Goal: Transaction & Acquisition: Purchase product/service

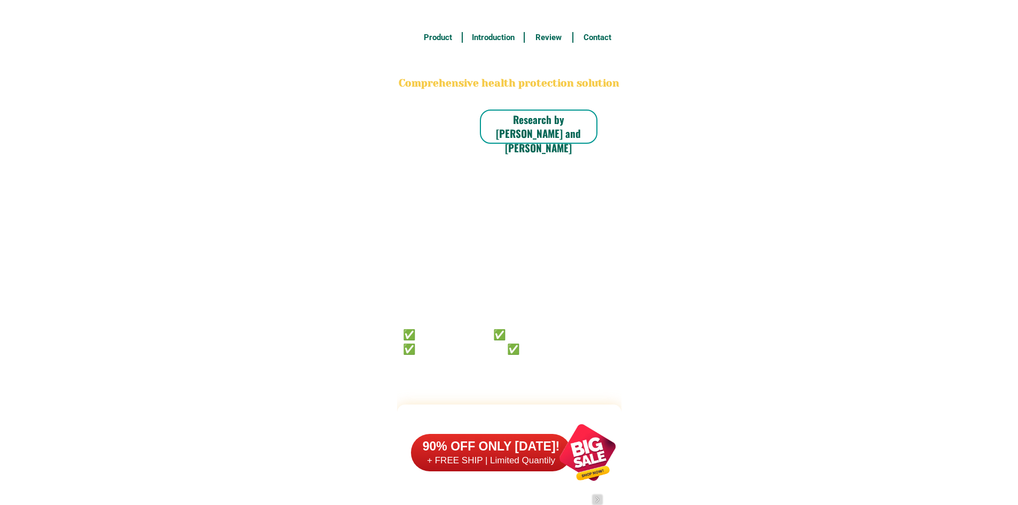
scroll to position [8306, 0]
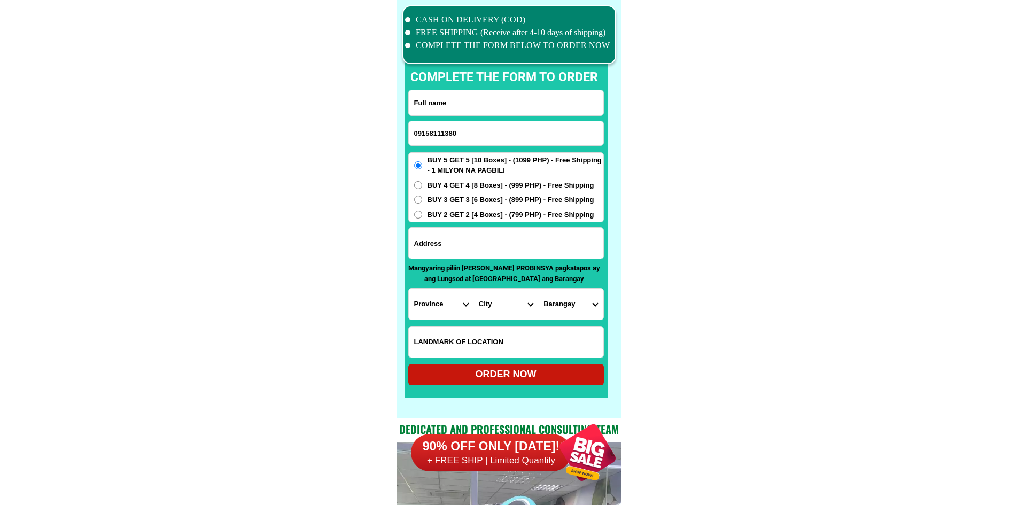
type input "09158111380"
click at [463, 98] on input "Input full_name" at bounding box center [506, 102] width 194 height 25
paste input "Baby Ramos leijs"
type input "Baby Ramos leijs"
drag, startPoint x: 687, startPoint y: 151, endPoint x: 604, endPoint y: 172, distance: 85.3
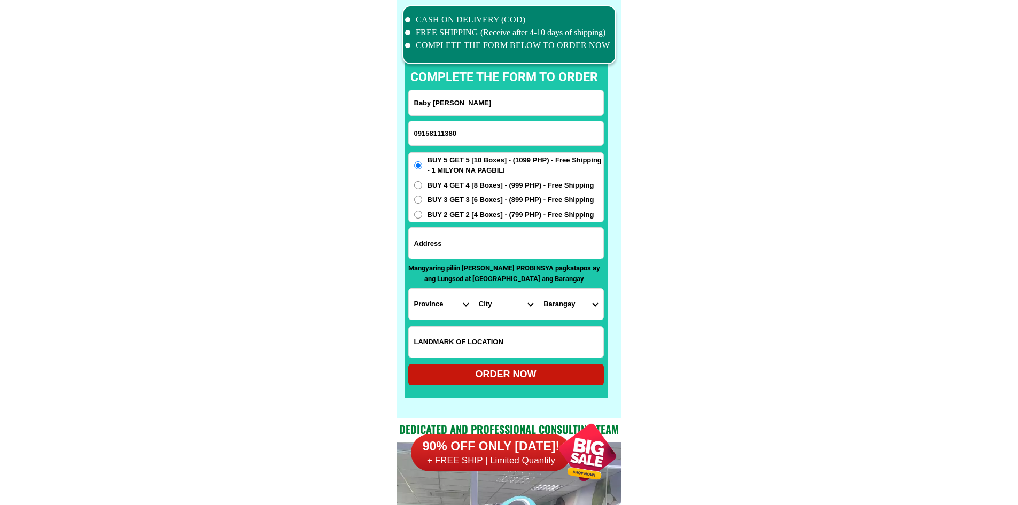
click at [477, 238] on input "Input address" at bounding box center [506, 243] width 194 height 31
type input "x"
click at [426, 302] on select "Province [GEOGRAPHIC_DATA] [GEOGRAPHIC_DATA] [GEOGRAPHIC_DATA] [GEOGRAPHIC_DATA…" at bounding box center [441, 304] width 65 height 31
select select "63_869"
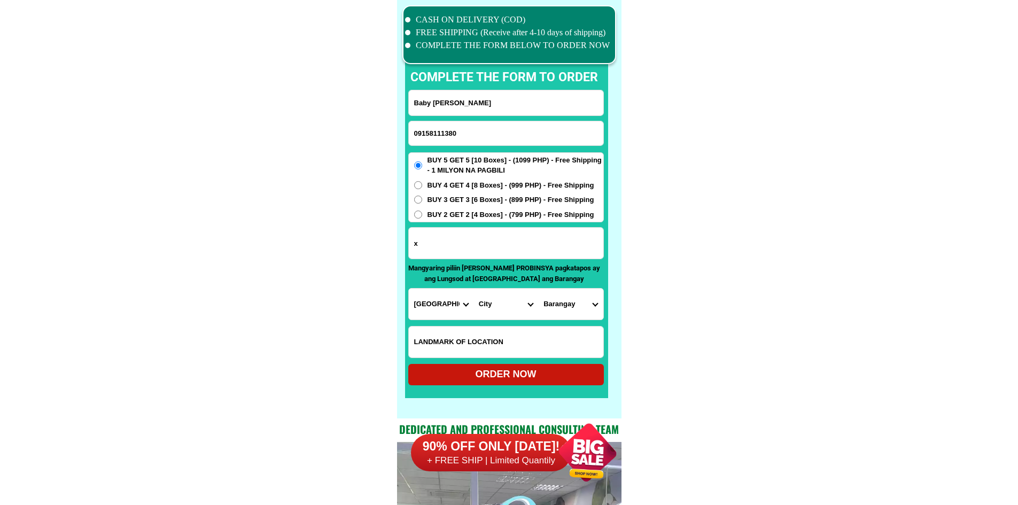
click at [409, 289] on select "Province [GEOGRAPHIC_DATA] [GEOGRAPHIC_DATA] [GEOGRAPHIC_DATA] [GEOGRAPHIC_DATA…" at bounding box center [441, 304] width 65 height 31
click at [501, 295] on select "City Abulug Allacapan Amulung Aparri Baggao Ballesteros Buguey Cagayan-alcala C…" at bounding box center [505, 304] width 65 height 31
select select "63_8696237"
click at [473, 289] on select "City Abulug Allacapan Amulung Aparri Baggao Ballesteros Buguey Cagayan-alcala C…" at bounding box center [505, 304] width 65 height 31
click at [555, 308] on select "Barangay Abagao Afunan cabayu Agusi Alilinu Baggao Bantay Bulala Casili norte C…" at bounding box center [570, 304] width 65 height 31
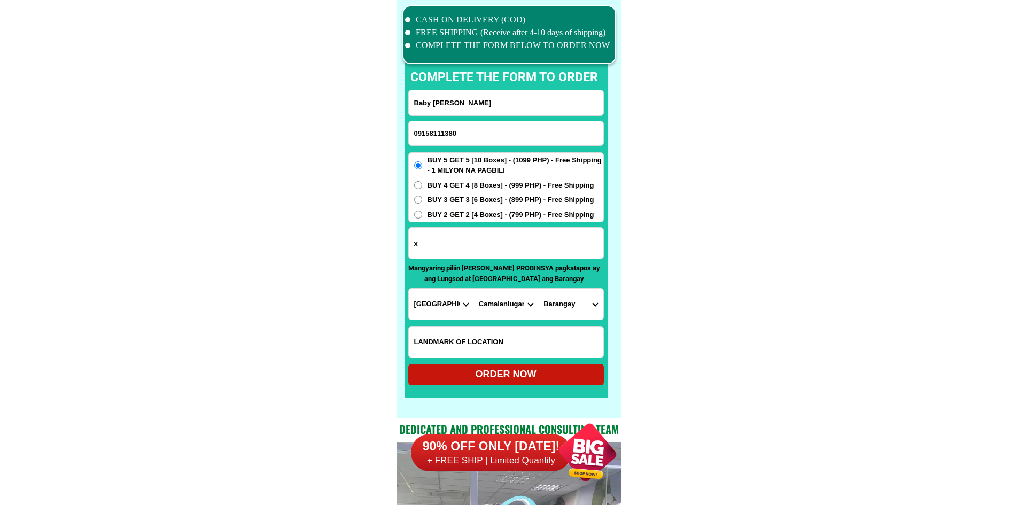
select select "63_8696237540"
click at [538, 289] on select "Barangay Abagao Afunan cabayu Agusi Alilinu Baggao Bantay Bulala Casili norte C…" at bounding box center [570, 304] width 65 height 31
click at [534, 355] on input "Input LANDMARKOFLOCATION" at bounding box center [506, 341] width 194 height 31
click at [431, 368] on div "ORDER NOW" at bounding box center [506, 374] width 196 height 21
radio input "true"
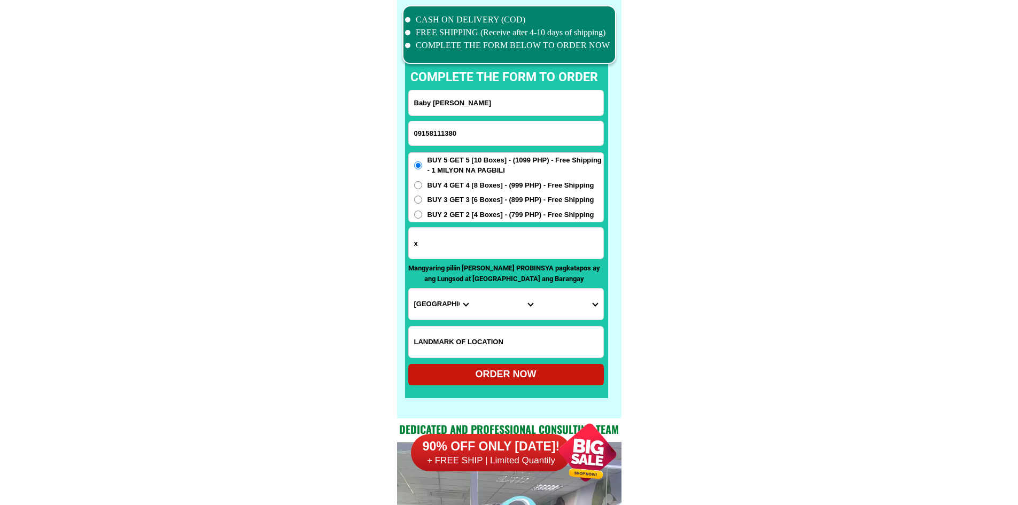
click at [498, 142] on input "09158111380" at bounding box center [506, 133] width 194 height 24
paste input "09945452176"
type input "09945452176"
click at [509, 100] on input "Input full_name" at bounding box center [506, 102] width 194 height 25
paste input "Midy Sibal"
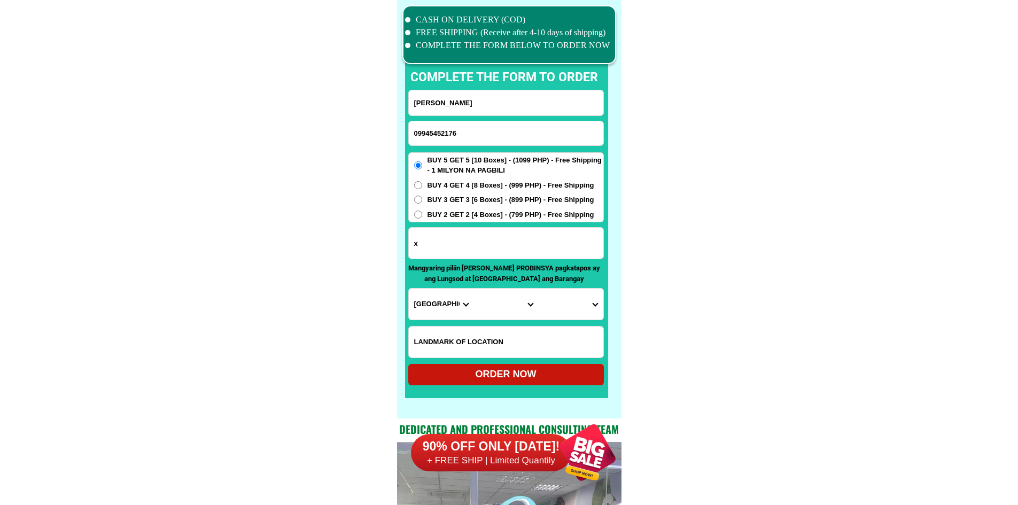
type input "Midy Sibal"
drag, startPoint x: 507, startPoint y: 250, endPoint x: 512, endPoint y: 251, distance: 5.4
click at [507, 250] on input "Input address" at bounding box center [506, 243] width 194 height 31
paste input "Moneca Bulahan Calancang Badian cebu purok 3 duol sa barangay hall sa calangcang"
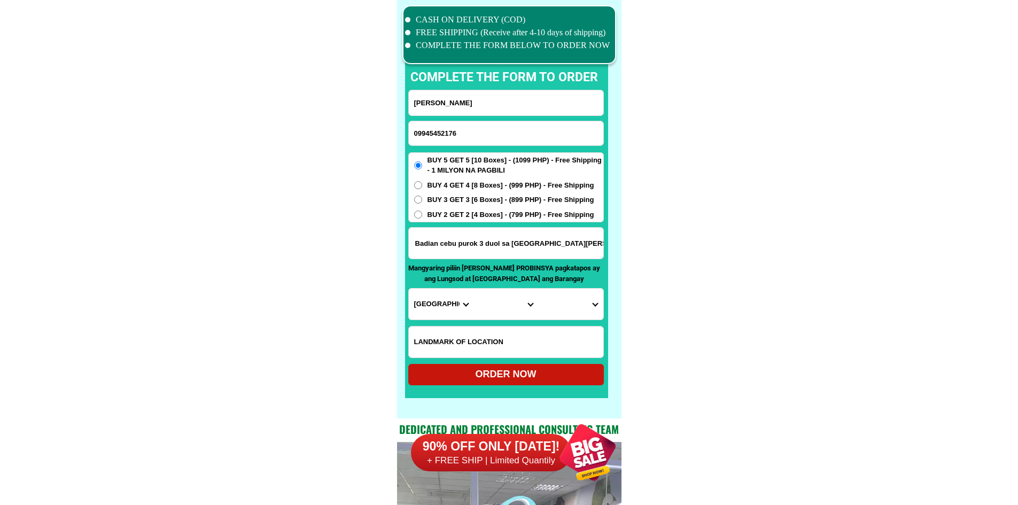
type input "Moneca Bulahan Calancang Badian cebu purok 3 duol sa barangay hall sa calangcang"
click at [437, 297] on select "Province [GEOGRAPHIC_DATA] [GEOGRAPHIC_DATA] [GEOGRAPHIC_DATA] [GEOGRAPHIC_DATA…" at bounding box center [441, 304] width 65 height 31
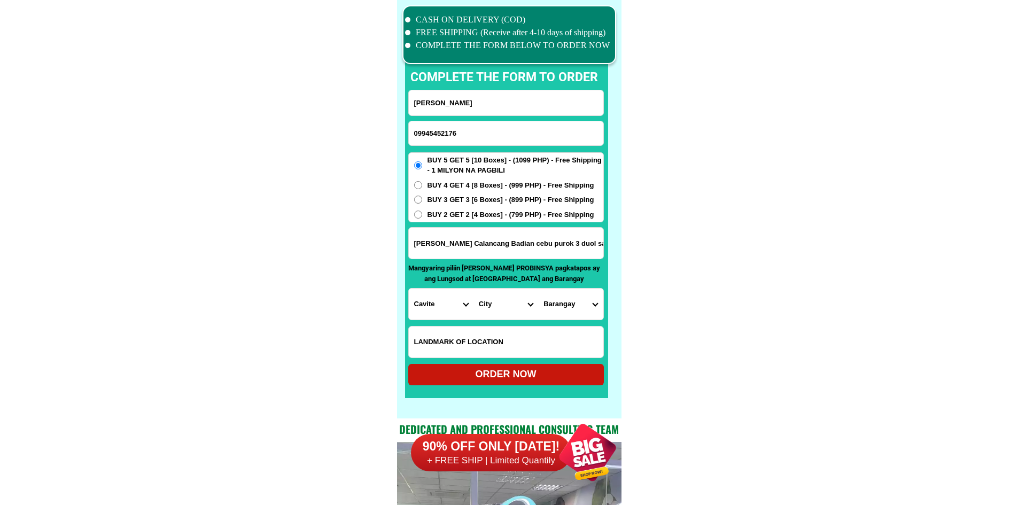
drag, startPoint x: 420, startPoint y: 298, endPoint x: 431, endPoint y: 298, distance: 10.2
click at [420, 298] on select "Province [GEOGRAPHIC_DATA] [GEOGRAPHIC_DATA] [GEOGRAPHIC_DATA] [GEOGRAPHIC_DATA…" at bounding box center [441, 304] width 65 height 31
select select "63_8"
click at [496, 306] on select "City Alcoy Aloguinsan Argao Asturias Badian Balamban Bantayan Barili Bogo-city …" at bounding box center [505, 304] width 65 height 31
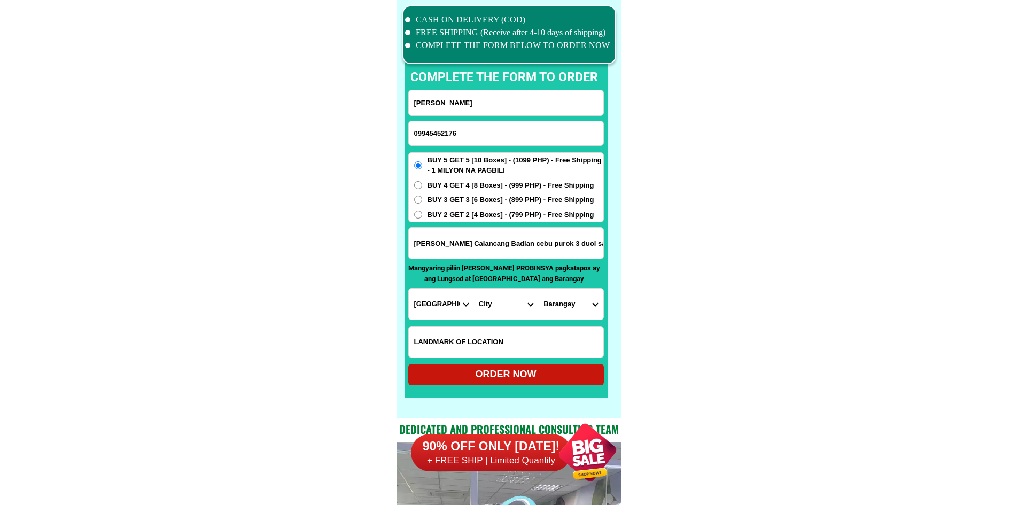
select select "63_82275"
click at [568, 301] on select "Barangay Alawijao Balhaan Banhigan Basak Basiao Bato Bugas Calangcang Candiis D…" at bounding box center [570, 304] width 65 height 31
select select "63_822759536"
drag, startPoint x: 741, startPoint y: 324, endPoint x: 727, endPoint y: 328, distance: 14.4
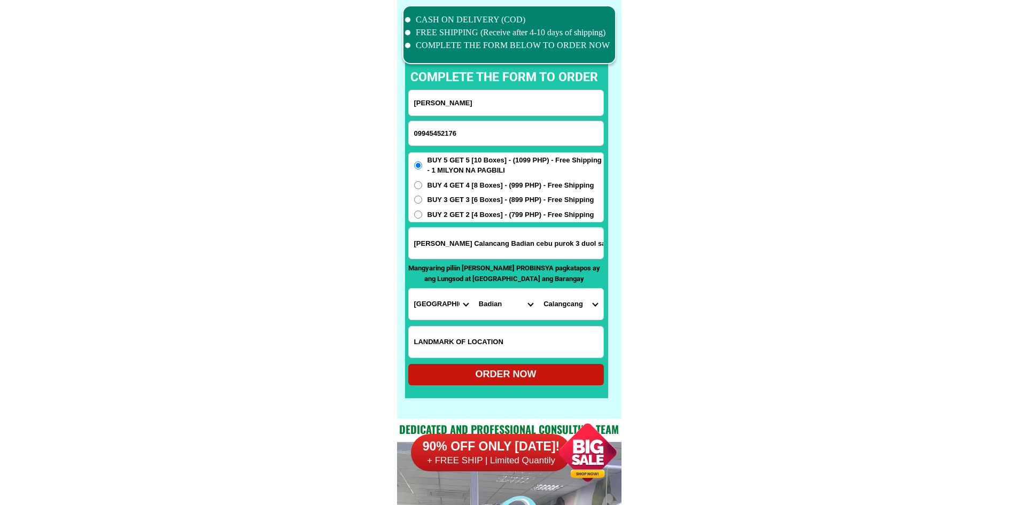
click at [579, 379] on div "ORDER NOW" at bounding box center [506, 374] width 196 height 14
radio input "true"
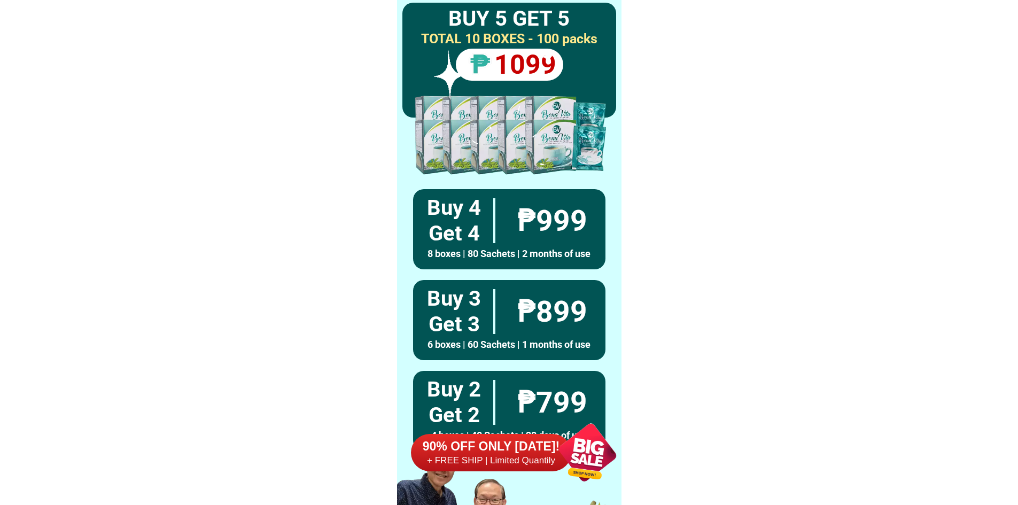
scroll to position [7398, 0]
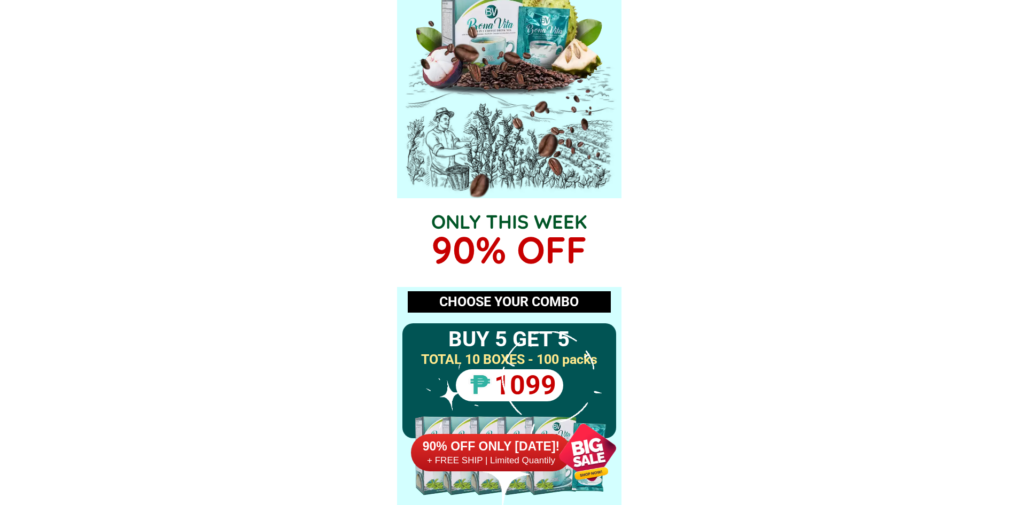
click at [538, 444] on h6 "90% OFF ONLY [DATE]!" at bounding box center [491, 447] width 160 height 16
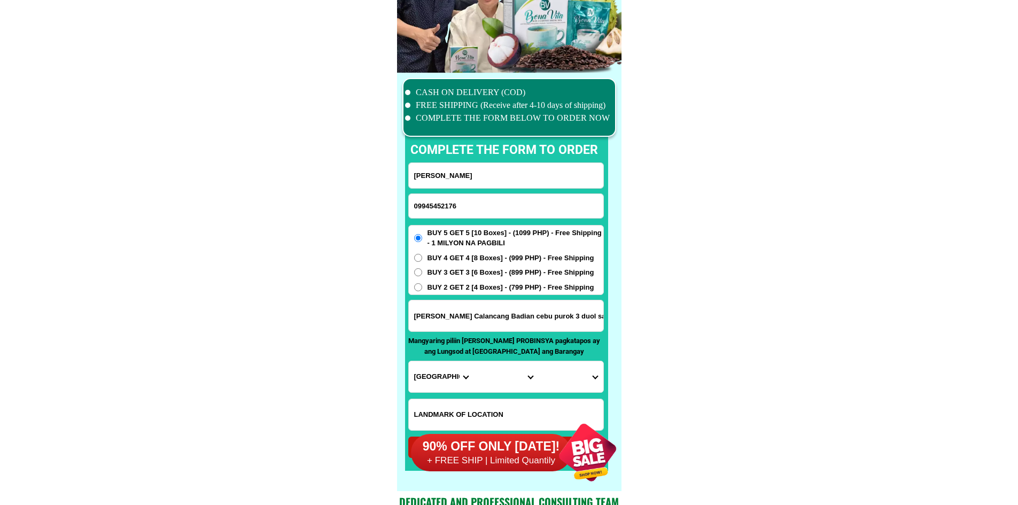
scroll to position [8306, 0]
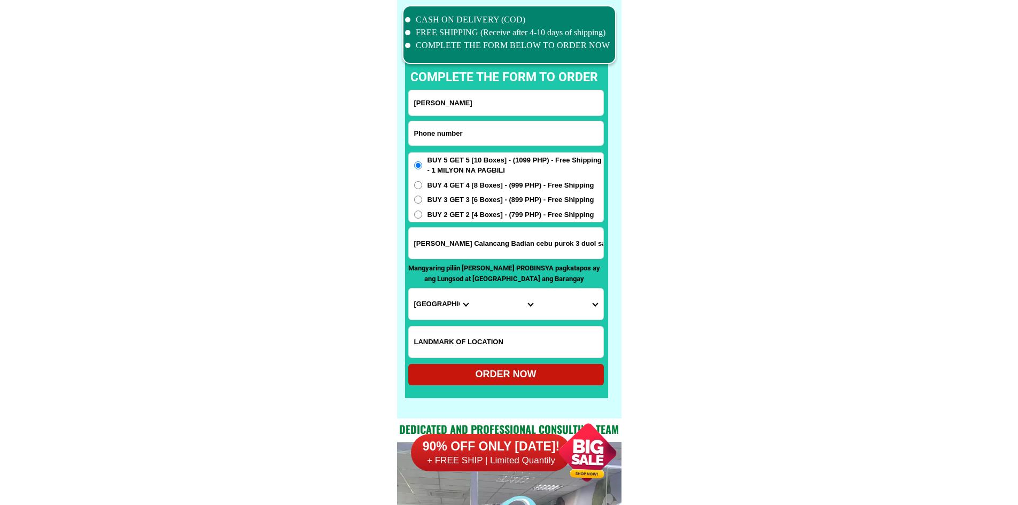
click at [491, 126] on input "Input phone_number" at bounding box center [506, 133] width 194 height 24
paste input "09109737395"
type input "09109737395"
click at [455, 98] on input "Input full_name" at bounding box center [506, 102] width 194 height 25
paste input "Cristina Capalac Taghoy"
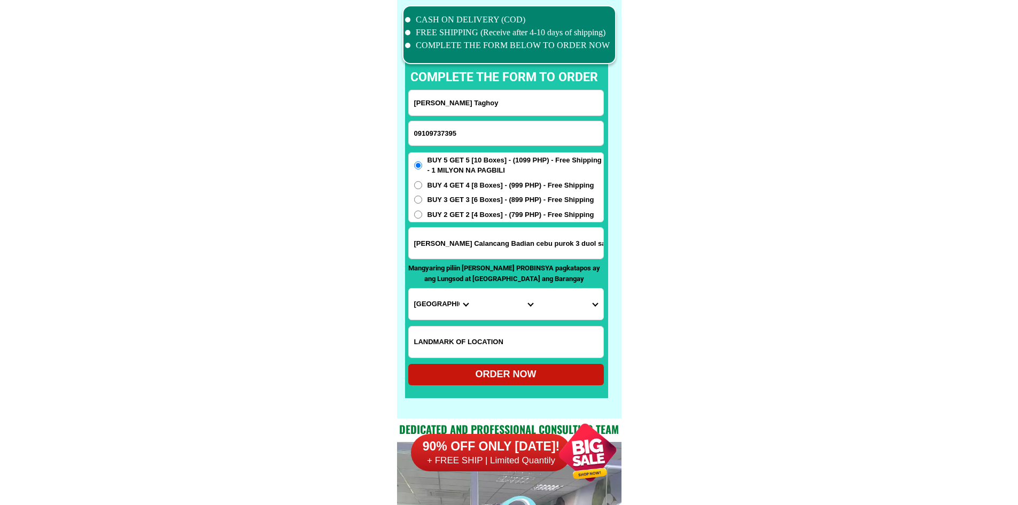
type input "Cristina Capalac Taghoy"
click at [482, 247] on input "Input address" at bounding box center [506, 243] width 194 height 31
paste input "purok aroma lupon poplacion Davao oriental"
type input "purok aroma lupon poplacion Davao oriental"
drag, startPoint x: 732, startPoint y: 266, endPoint x: 563, endPoint y: 310, distance: 174.6
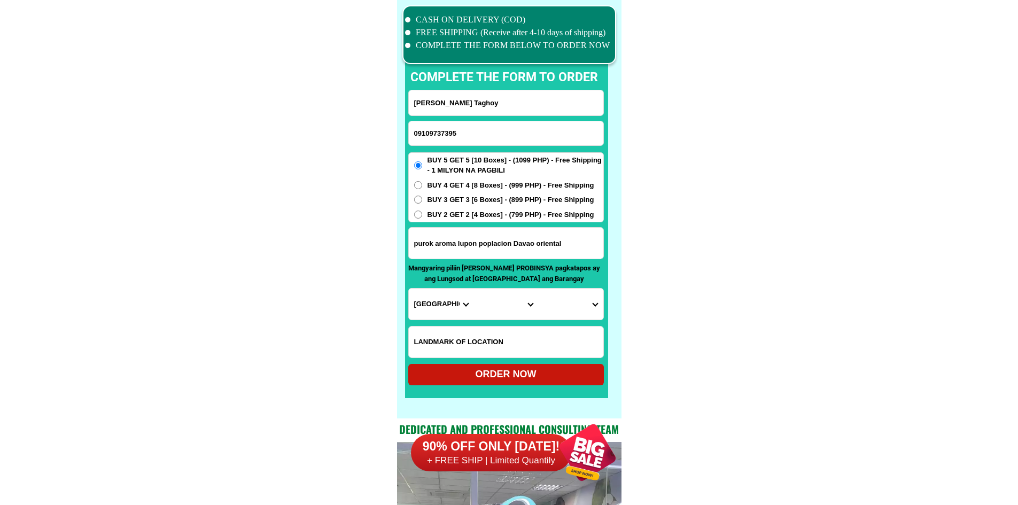
click at [420, 300] on select "Province [GEOGRAPHIC_DATA] [GEOGRAPHIC_DATA] [GEOGRAPHIC_DATA] [GEOGRAPHIC_DATA…" at bounding box center [441, 304] width 65 height 31
click at [426, 300] on select "Province [GEOGRAPHIC_DATA] [GEOGRAPHIC_DATA] [GEOGRAPHIC_DATA] [GEOGRAPHIC_DATA…" at bounding box center [441, 304] width 65 height 31
click at [427, 300] on select "Province [GEOGRAPHIC_DATA] [GEOGRAPHIC_DATA] [GEOGRAPHIC_DATA] [GEOGRAPHIC_DATA…" at bounding box center [441, 304] width 65 height 31
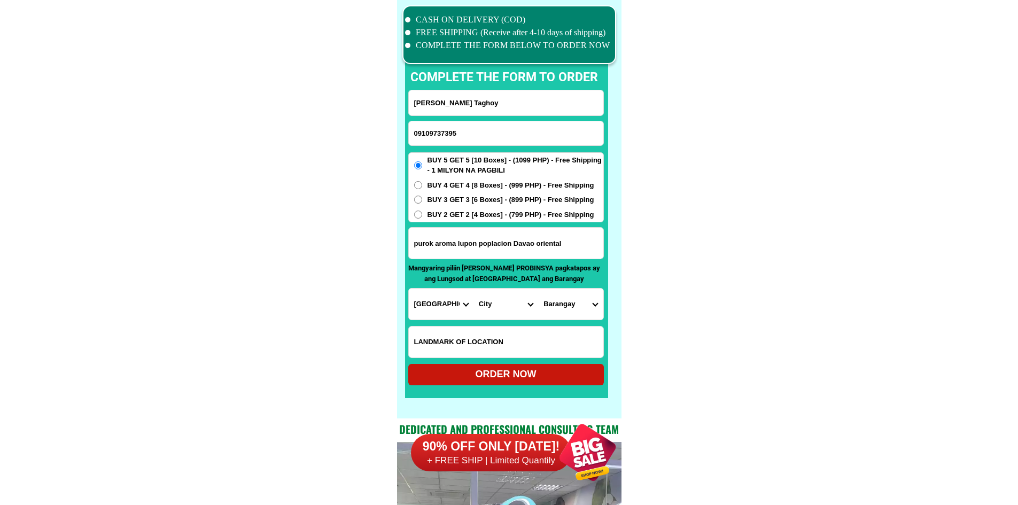
click at [442, 297] on select "Province [GEOGRAPHIC_DATA] [GEOGRAPHIC_DATA] [GEOGRAPHIC_DATA] [GEOGRAPHIC_DATA…" at bounding box center [441, 304] width 65 height 31
click at [443, 298] on select "Province [GEOGRAPHIC_DATA] [GEOGRAPHIC_DATA] [GEOGRAPHIC_DATA] [GEOGRAPHIC_DATA…" at bounding box center [441, 304] width 65 height 31
select select "63_807"
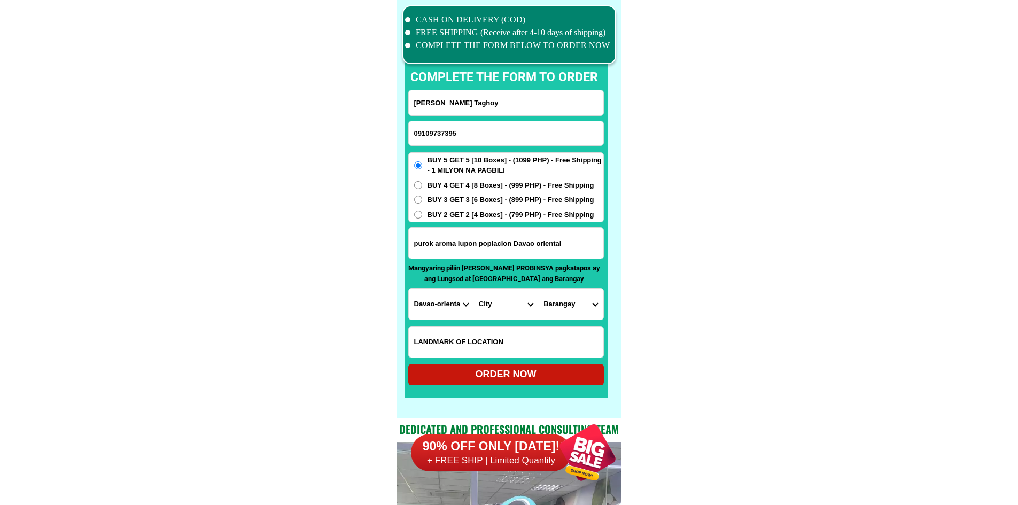
click at [511, 301] on select "City Baganga Banaybanay Boston Caraga Cateel Davao-oriental-san-isidro Governor…" at bounding box center [505, 304] width 65 height 31
select select "63_8077003"
click at [563, 295] on select "Barangay Bagumbayan Cabadiangan Calapagan Cocornon Corporacion Don mariano marc…" at bounding box center [570, 304] width 65 height 31
select select "63_80770034065"
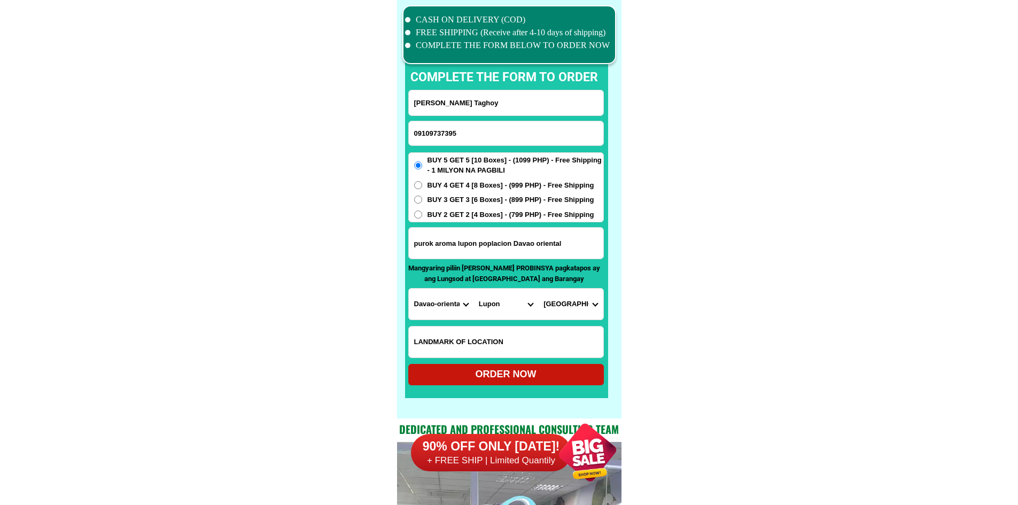
drag, startPoint x: 689, startPoint y: 299, endPoint x: 609, endPoint y: 332, distance: 87.0
click at [531, 365] on div "ORDER NOW" at bounding box center [506, 374] width 196 height 21
type input "purok aroma lupon poplacion Davao oriental"
radio input "true"
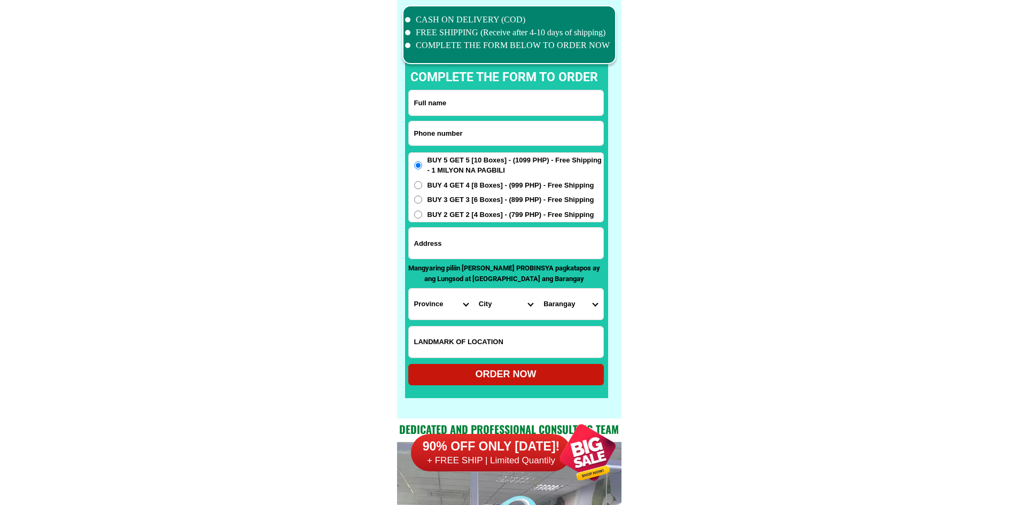
scroll to position [8306, 0]
click at [473, 135] on input "Input phone_number" at bounding box center [506, 133] width 194 height 24
paste input "09334607089"
type input "09334607089"
click at [493, 116] on form "09334607089 ORDER NOW Province [GEOGRAPHIC_DATA] [GEOGRAPHIC_DATA] [GEOGRAPHIC_…" at bounding box center [506, 237] width 196 height 295
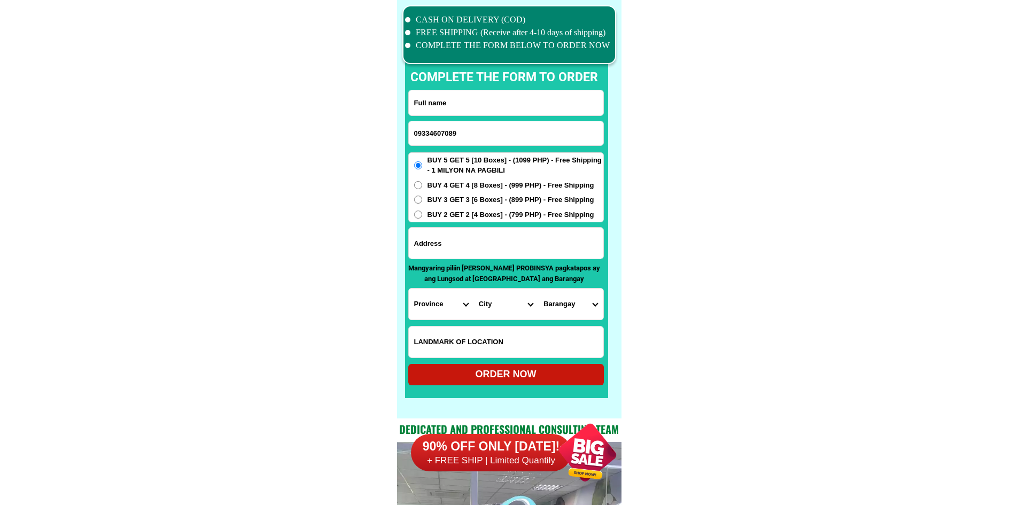
paste input "[PERSON_NAME] M"
click at [500, 97] on input "[PERSON_NAME] M" at bounding box center [506, 102] width 194 height 25
type input "[PERSON_NAME] M"
click at [513, 245] on input "Input address" at bounding box center [506, 243] width 194 height 31
paste input "Honrade 203 purok 3 PINAGTONGULAN LIPA City [GEOGRAPHIC_DATA]"
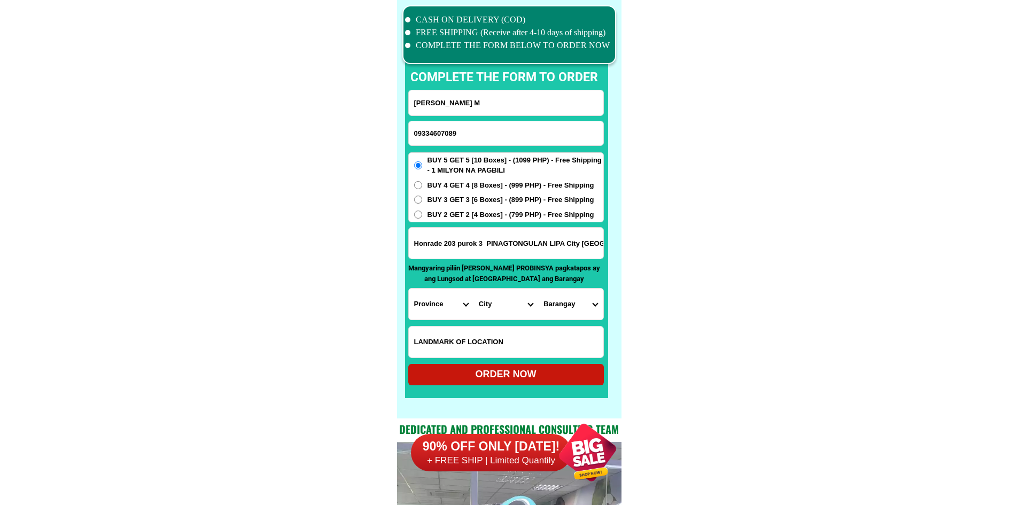
scroll to position [0, 18]
type input "Honrade 203 purok 3 PINAGTONGULAN LIPA City [GEOGRAPHIC_DATA]"
click at [411, 299] on select "Province [GEOGRAPHIC_DATA] [GEOGRAPHIC_DATA] [GEOGRAPHIC_DATA] [GEOGRAPHIC_DATA…" at bounding box center [441, 304] width 65 height 31
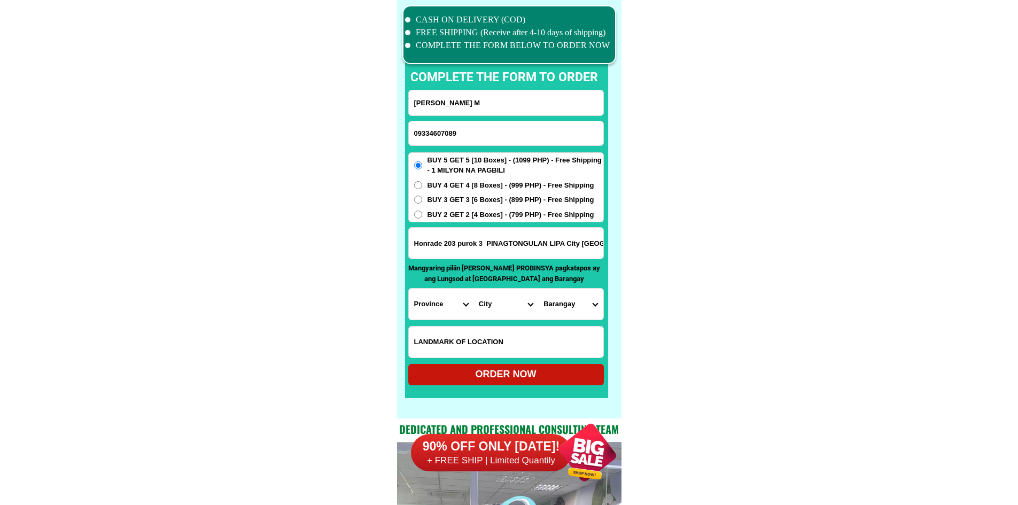
select select "63_108"
click at [486, 303] on select "City Agoncillo Alitagtag Allacapan [GEOGRAPHIC_DATA] [GEOGRAPHIC_DATA]-balete […" at bounding box center [505, 304] width 65 height 31
select select "63_1088573"
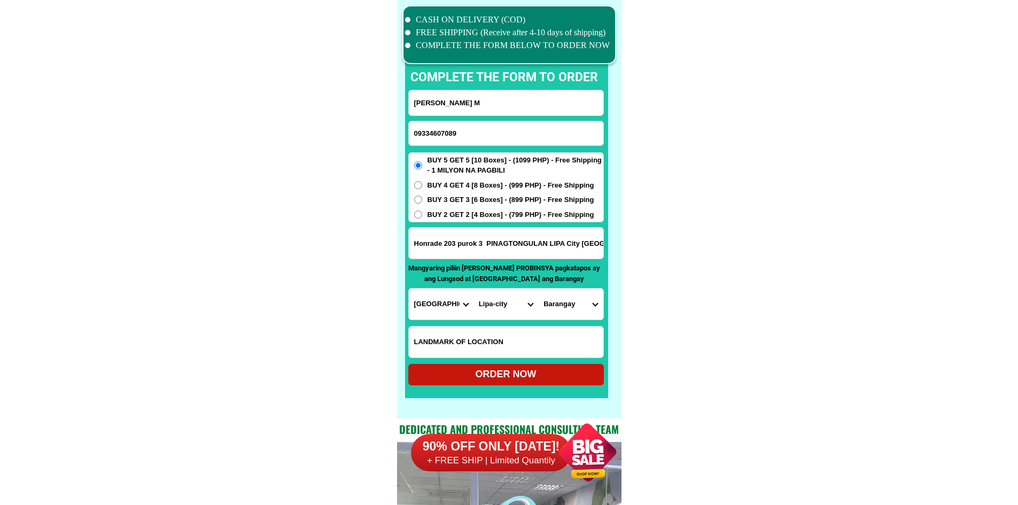
click at [574, 310] on select "Barangay [PERSON_NAME] [PERSON_NAME] Antipolo del norte Antipolo del sur [GEOGR…" at bounding box center [570, 304] width 65 height 31
select select "63_10885734256"
click at [550, 378] on div "ORDER NOW" at bounding box center [506, 374] width 196 height 14
type input "[PERSON_NAME] M"
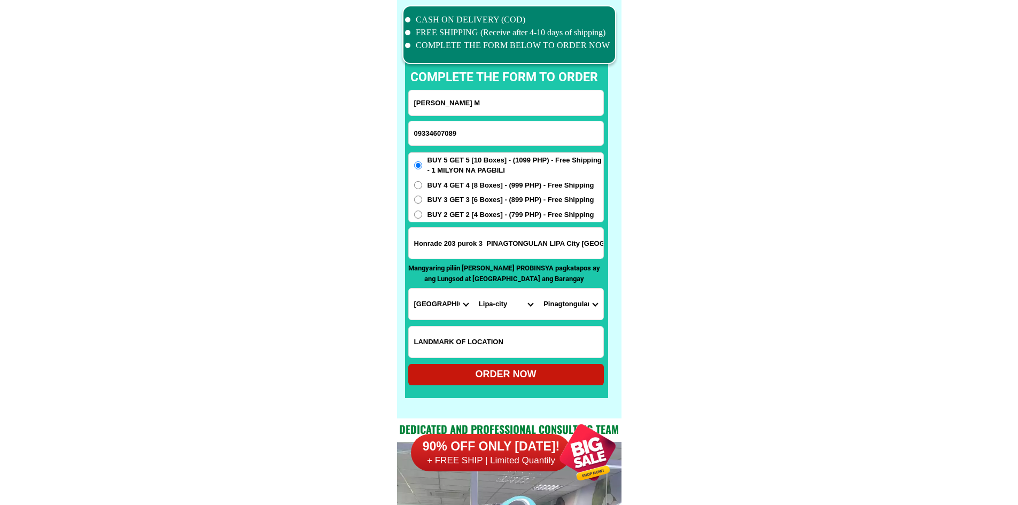
radio input "true"
click at [467, 135] on input "Input phone_number" at bounding box center [506, 133] width 194 height 24
paste input "09930081809"
type input "09930081809"
click at [494, 92] on input "Input full_name" at bounding box center [506, 102] width 194 height 25
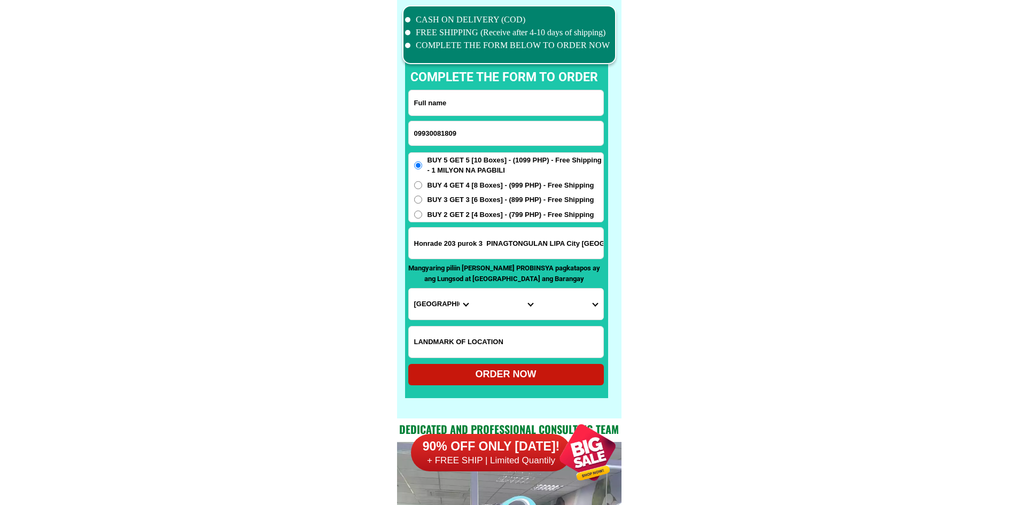
paste input "[PERSON_NAME]"
type input "[PERSON_NAME]"
click at [478, 240] on input "Input address" at bounding box center [506, 243] width 194 height 31
paste input "purok6abayaranacbosigmacaplz"
click at [434, 242] on input "purok6abayaranacbosigmacaplz" at bounding box center [506, 243] width 194 height 31
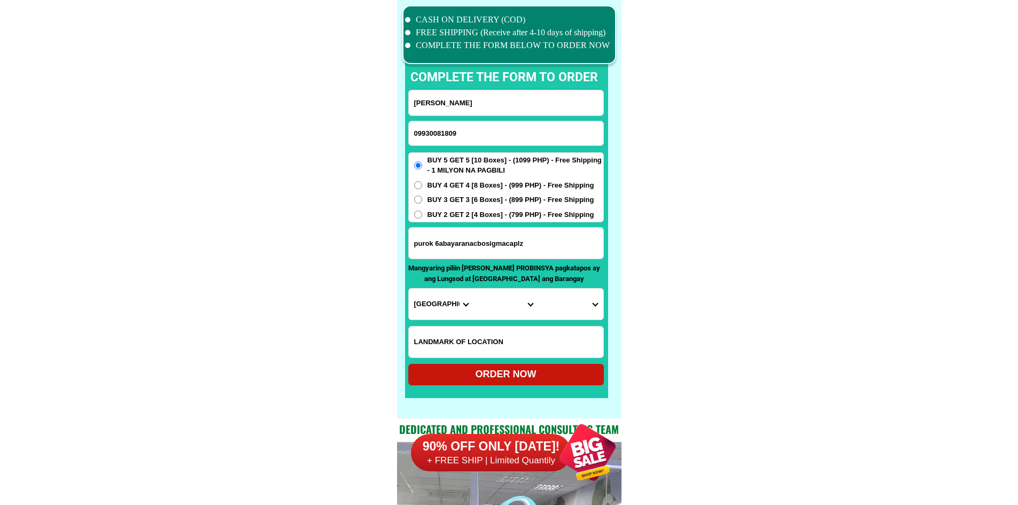
click at [439, 243] on input "purok 6abayaranacbosigmacaplz" at bounding box center [506, 243] width 194 height 31
click at [455, 243] on input "purok 6 abayaranacbosigmacaplz" at bounding box center [506, 243] width 194 height 31
click at [477, 248] on input "purok 6 abay aranacbosigmacaplz" at bounding box center [506, 243] width 194 height 31
type input "purok 6 abay aranacbosigmacaplz"
click at [431, 308] on select "Province [GEOGRAPHIC_DATA] [GEOGRAPHIC_DATA] [GEOGRAPHIC_DATA] [GEOGRAPHIC_DATA…" at bounding box center [441, 304] width 65 height 31
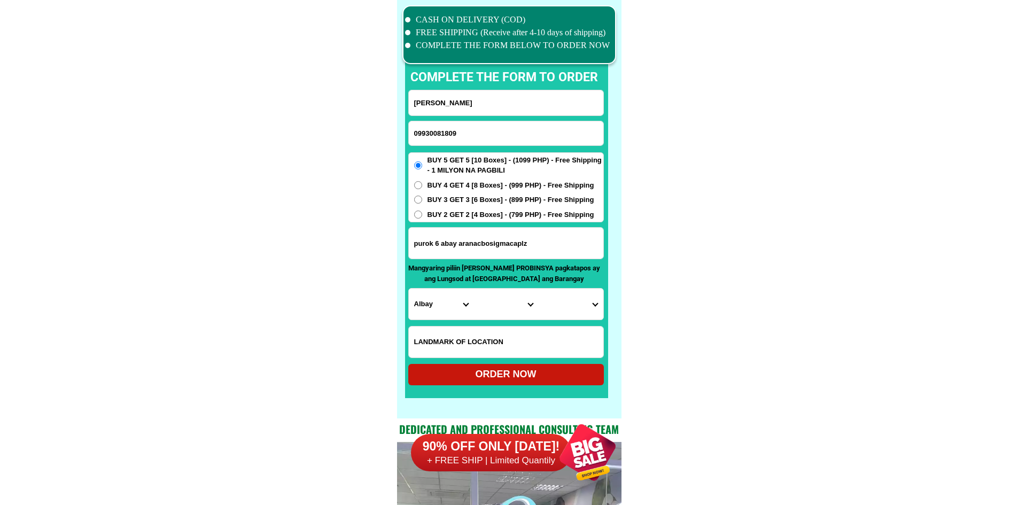
click at [409, 289] on select "Province [GEOGRAPHIC_DATA] [GEOGRAPHIC_DATA] [GEOGRAPHIC_DATA] [GEOGRAPHIC_DATA…" at bounding box center [441, 304] width 65 height 31
click at [469, 304] on select "Province [GEOGRAPHIC_DATA] [GEOGRAPHIC_DATA] [GEOGRAPHIC_DATA] [GEOGRAPHIC_DATA…" at bounding box center [441, 304] width 65 height 31
click at [460, 310] on select "Province [GEOGRAPHIC_DATA] [GEOGRAPHIC_DATA] [GEOGRAPHIC_DATA] [GEOGRAPHIC_DATA…" at bounding box center [441, 304] width 65 height 31
click at [434, 313] on select "Province [GEOGRAPHIC_DATA] [GEOGRAPHIC_DATA] [GEOGRAPHIC_DATA] [GEOGRAPHIC_DATA…" at bounding box center [441, 304] width 65 height 31
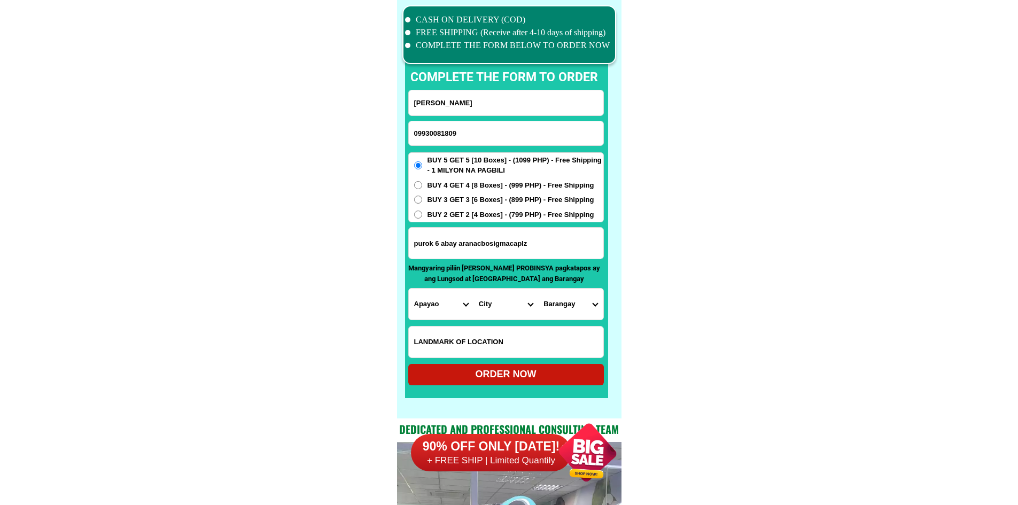
select select "63_402"
click at [409, 289] on select "Province [GEOGRAPHIC_DATA] [GEOGRAPHIC_DATA] [GEOGRAPHIC_DATA] [GEOGRAPHIC_DATA…" at bounding box center [441, 304] width 65 height 31
click at [512, 298] on select "City [GEOGRAPHIC_DATA]-[GEOGRAPHIC_DATA]-[PERSON_NAME] Bacacay Camalig [GEOGRAP…" at bounding box center [505, 304] width 65 height 31
click at [516, 305] on select "City [GEOGRAPHIC_DATA]-[GEOGRAPHIC_DATA]-[PERSON_NAME] Bacacay Camalig [GEOGRAP…" at bounding box center [505, 304] width 65 height 31
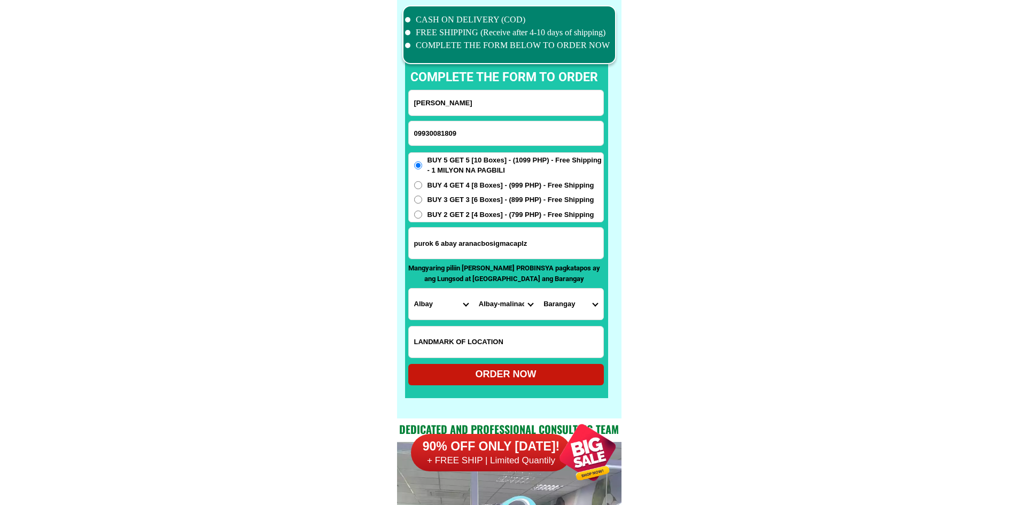
select select "63_4025515"
click at [524, 244] on input "purok 6 abay aranacbosigmacaplz" at bounding box center [506, 243] width 194 height 31
click at [457, 316] on select "Province [GEOGRAPHIC_DATA] [GEOGRAPHIC_DATA] [GEOGRAPHIC_DATA] [GEOGRAPHIC_DATA…" at bounding box center [441, 304] width 65 height 31
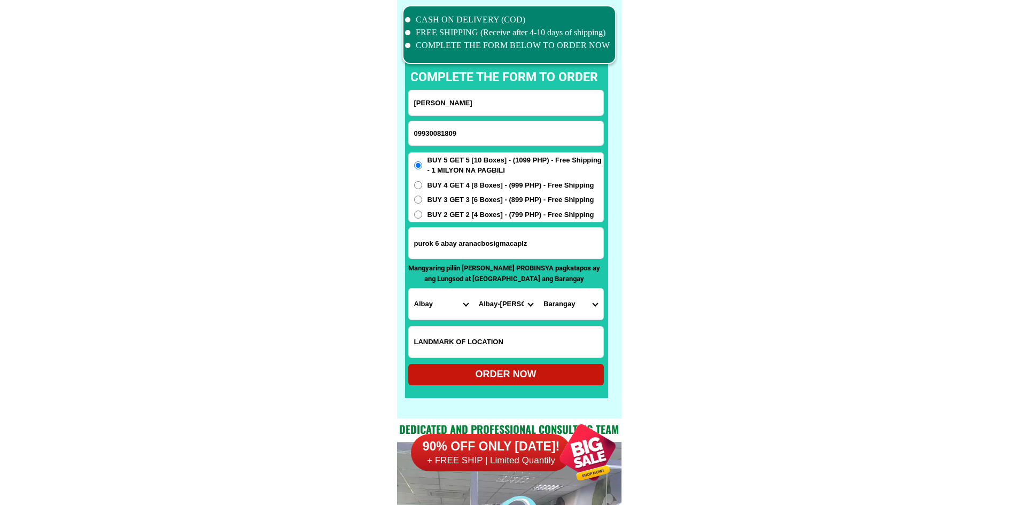
select select "63_196"
click at [515, 235] on input "purok 6 abay aranacbosigmacaplz" at bounding box center [506, 243] width 194 height 31
paste input "Purok 6, Abay, Aranas, Bosis, [GEOGRAPHIC_DATA], Capi"
type input "Purok 6, Abay, Aranas, Bosis, Magallanes, Capiz"
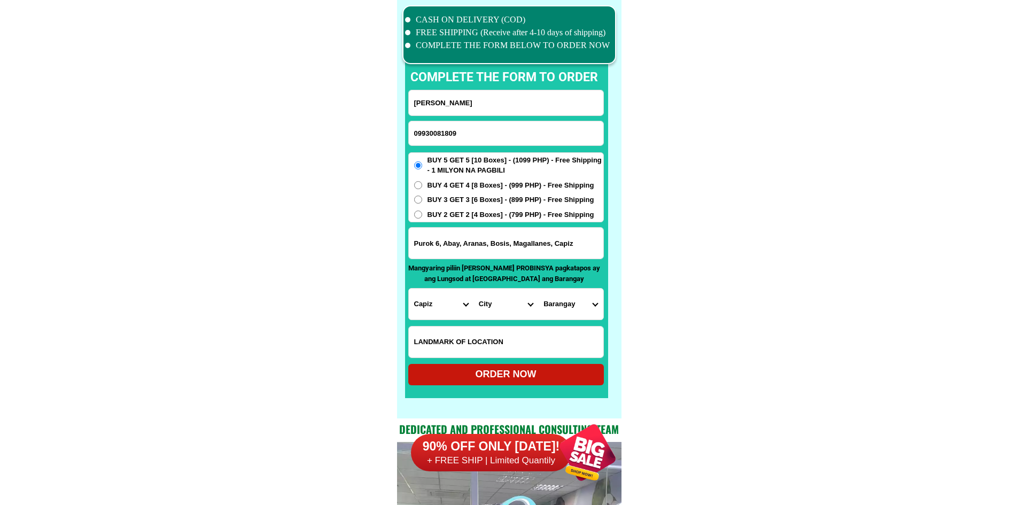
drag, startPoint x: 695, startPoint y: 267, endPoint x: 649, endPoint y: 292, distance: 52.8
click at [496, 312] on select "City Capiz-[PERSON_NAME]-[GEOGRAPHIC_DATA] Capiz-president-roxas [PERSON_NAME] …" at bounding box center [505, 304] width 65 height 31
click at [499, 310] on select "City Capiz-[PERSON_NAME]-[GEOGRAPHIC_DATA] Capiz-president-roxas [PERSON_NAME] …" at bounding box center [505, 304] width 65 height 31
click at [501, 308] on select "City Capiz-[PERSON_NAME]-[GEOGRAPHIC_DATA] Capiz-president-roxas [PERSON_NAME] …" at bounding box center [505, 304] width 65 height 31
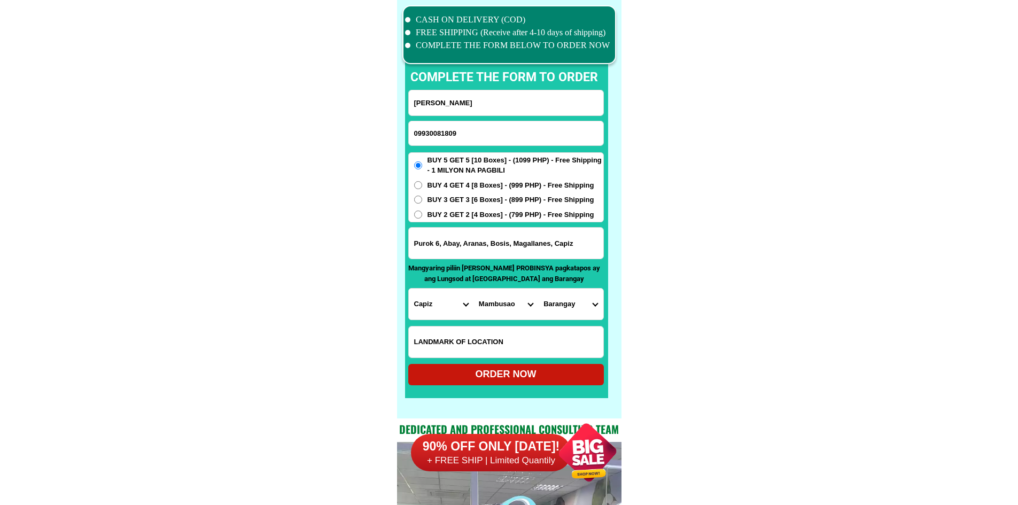
click at [511, 298] on select "City Capiz-[PERSON_NAME]-[GEOGRAPHIC_DATA] Capiz-president-roxas [PERSON_NAME] …" at bounding box center [505, 304] width 65 height 31
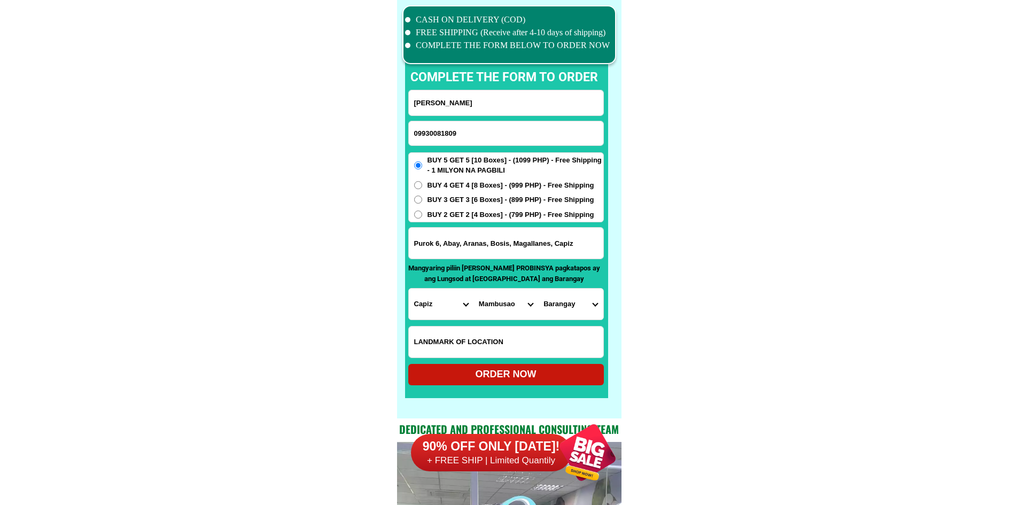
click at [511, 298] on select "City Capiz-[PERSON_NAME]-[GEOGRAPHIC_DATA] Capiz-president-roxas [PERSON_NAME] …" at bounding box center [505, 304] width 65 height 31
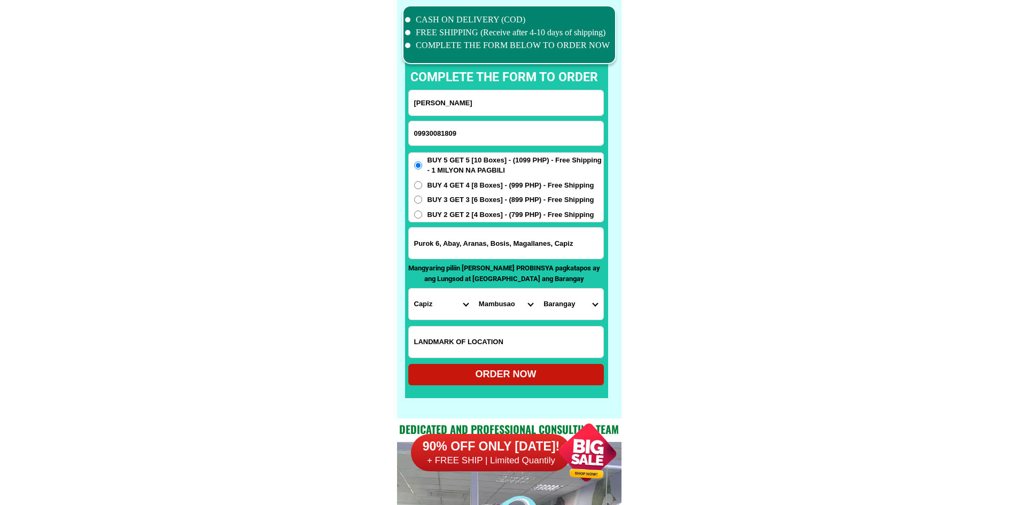
click at [511, 298] on select "City Capiz-[PERSON_NAME]-[GEOGRAPHIC_DATA] Capiz-president-roxas [PERSON_NAME] …" at bounding box center [505, 304] width 65 height 31
drag, startPoint x: 716, startPoint y: 292, endPoint x: 709, endPoint y: 295, distance: 7.9
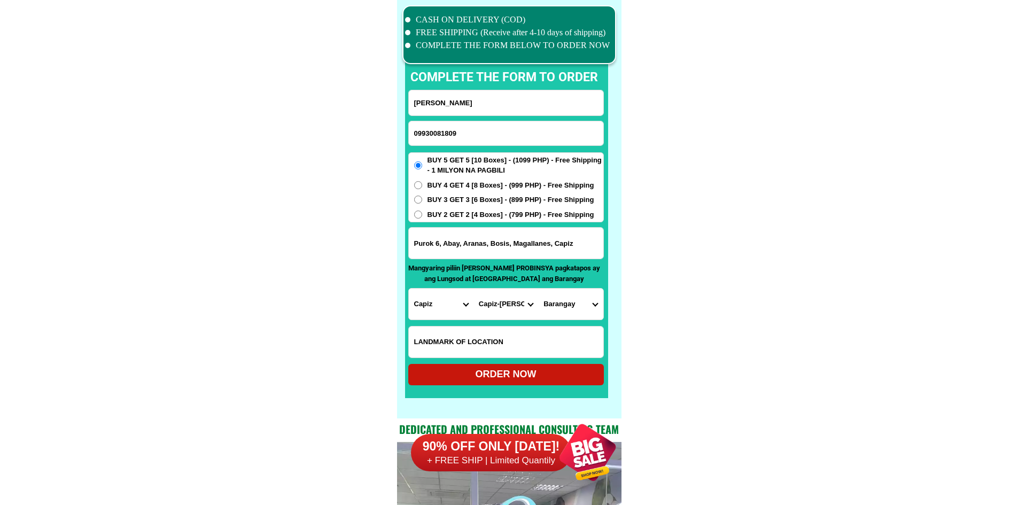
click at [506, 299] on select "City Capiz-[PERSON_NAME]-[GEOGRAPHIC_DATA] Capiz-president-roxas [PERSON_NAME] …" at bounding box center [505, 304] width 65 height 31
click at [496, 298] on select "City Capiz-[PERSON_NAME]-[GEOGRAPHIC_DATA] Capiz-president-roxas [PERSON_NAME] …" at bounding box center [505, 304] width 65 height 31
click at [497, 298] on select "City Capiz-[PERSON_NAME]-[GEOGRAPHIC_DATA] Capiz-president-roxas [PERSON_NAME] …" at bounding box center [505, 304] width 65 height 31
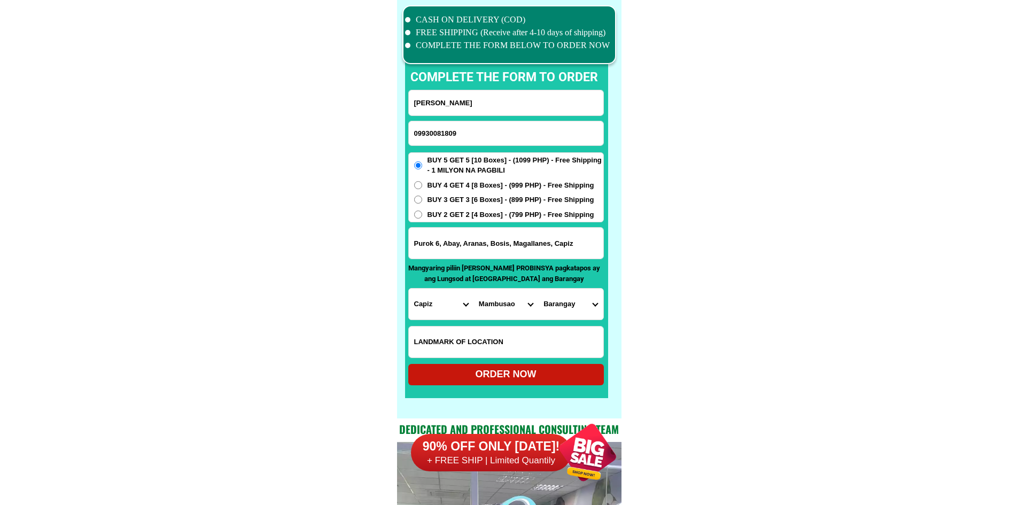
click at [497, 298] on select "City Capiz-[PERSON_NAME]-[GEOGRAPHIC_DATA] Capiz-president-roxas [PERSON_NAME] …" at bounding box center [505, 304] width 65 height 31
click at [520, 301] on select "City Capiz-[PERSON_NAME]-[GEOGRAPHIC_DATA] Capiz-president-roxas [PERSON_NAME] …" at bounding box center [505, 304] width 65 height 31
click at [517, 314] on select "City Capiz-[PERSON_NAME]-[GEOGRAPHIC_DATA] Capiz-president-roxas [PERSON_NAME] …" at bounding box center [505, 304] width 65 height 31
click at [446, 306] on select "Province [GEOGRAPHIC_DATA] [GEOGRAPHIC_DATA] [GEOGRAPHIC_DATA] [GEOGRAPHIC_DATA…" at bounding box center [441, 304] width 65 height 31
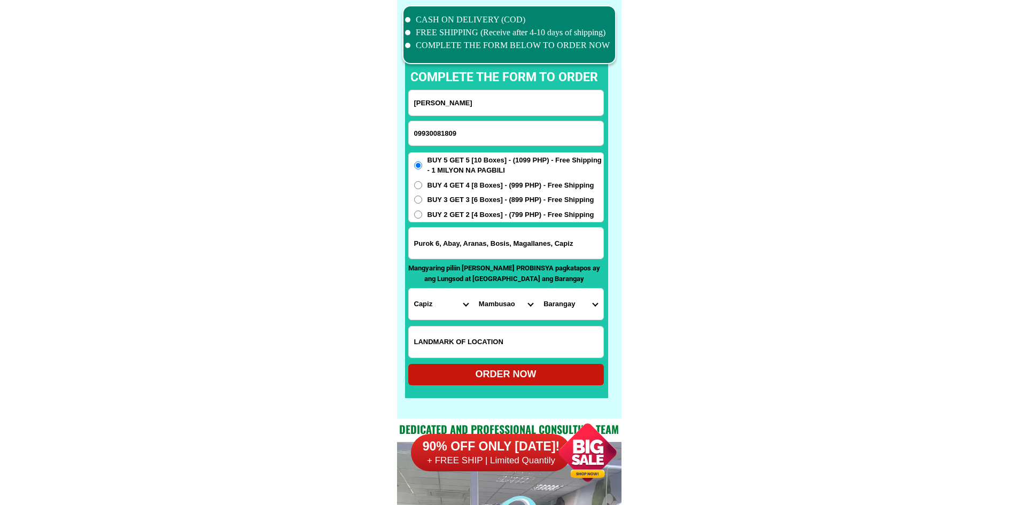
click at [409, 289] on select "Province [GEOGRAPHIC_DATA] [GEOGRAPHIC_DATA] [GEOGRAPHIC_DATA] [GEOGRAPHIC_DATA…" at bounding box center [441, 304] width 65 height 31
click at [499, 315] on select "City Capiz-[PERSON_NAME]-[GEOGRAPHIC_DATA] Capiz-president-roxas [PERSON_NAME] …" at bounding box center [505, 304] width 65 height 31
click at [516, 242] on input "Purok 6, Abay, Aranas, Bosis, Magallanes, Capiz" at bounding box center [506, 243] width 194 height 31
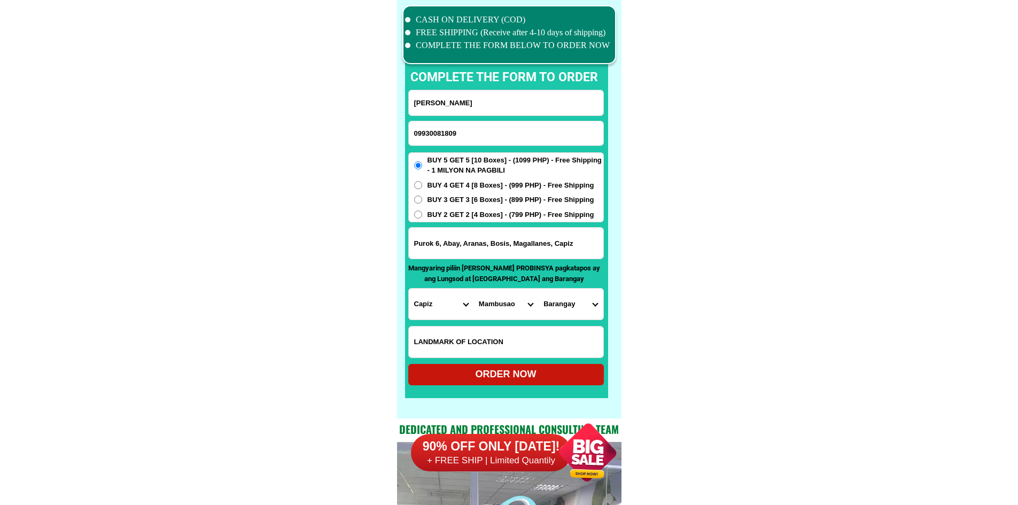
click at [496, 298] on select "City Capiz-[PERSON_NAME]-[GEOGRAPHIC_DATA] Capiz-president-roxas [PERSON_NAME] …" at bounding box center [505, 304] width 65 height 31
select select "63_1965049"
click at [580, 305] on select "Barangay [GEOGRAPHIC_DATA] [GEOGRAPHIC_DATA] [GEOGRAPHIC_DATA] [GEOGRAPHIC_DATA…" at bounding box center [570, 304] width 65 height 31
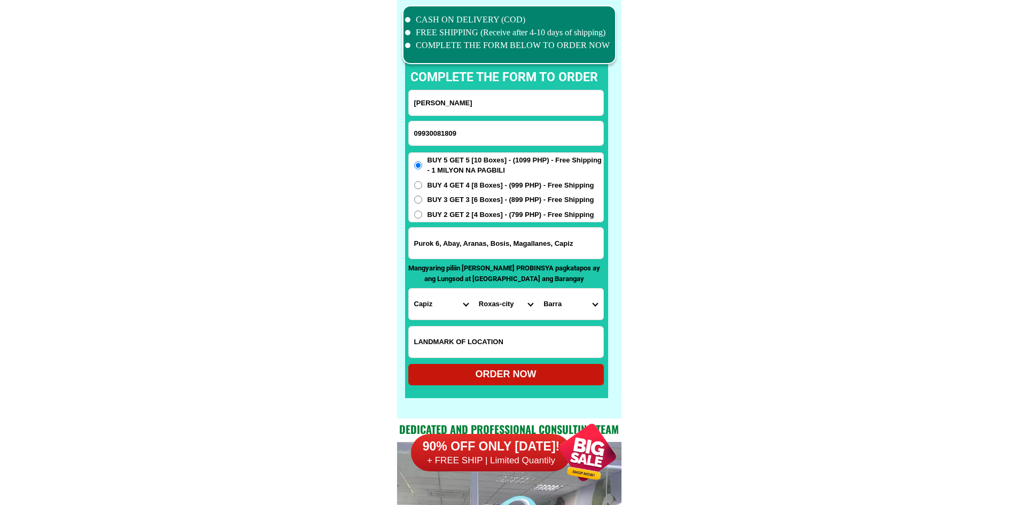
click at [580, 305] on select "Barangay [GEOGRAPHIC_DATA] [GEOGRAPHIC_DATA] [GEOGRAPHIC_DATA] [GEOGRAPHIC_DATA…" at bounding box center [570, 304] width 65 height 31
select select "63_19650497785"
click at [580, 305] on select "Barangay [GEOGRAPHIC_DATA] [GEOGRAPHIC_DATA] [GEOGRAPHIC_DATA] [GEOGRAPHIC_DATA…" at bounding box center [570, 304] width 65 height 31
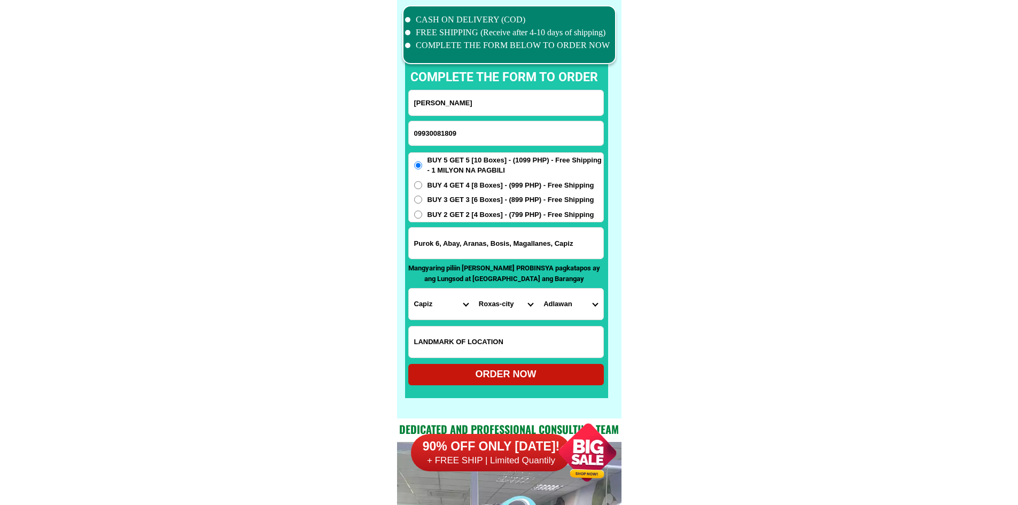
click at [580, 305] on select "Barangay [GEOGRAPHIC_DATA] [GEOGRAPHIC_DATA] [GEOGRAPHIC_DATA] [GEOGRAPHIC_DATA…" at bounding box center [570, 304] width 65 height 31
click at [509, 315] on select "City Capiz-[PERSON_NAME]-[GEOGRAPHIC_DATA] Capiz-president-roxas [PERSON_NAME] …" at bounding box center [505, 304] width 65 height 31
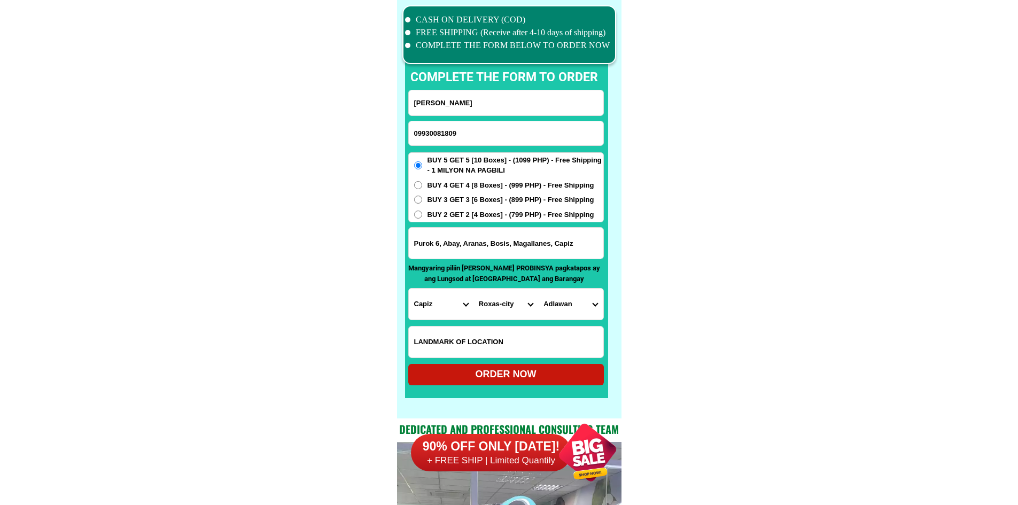
click at [492, 311] on select "City Capiz-[PERSON_NAME]-[GEOGRAPHIC_DATA] Capiz-president-roxas [PERSON_NAME] …" at bounding box center [505, 304] width 65 height 31
select select "63_1961664"
click at [536, 238] on input "Purok 6, Abay, Aranas, Bosis, Magallanes, Capiz" at bounding box center [506, 243] width 194 height 31
paste input ", Sigma"
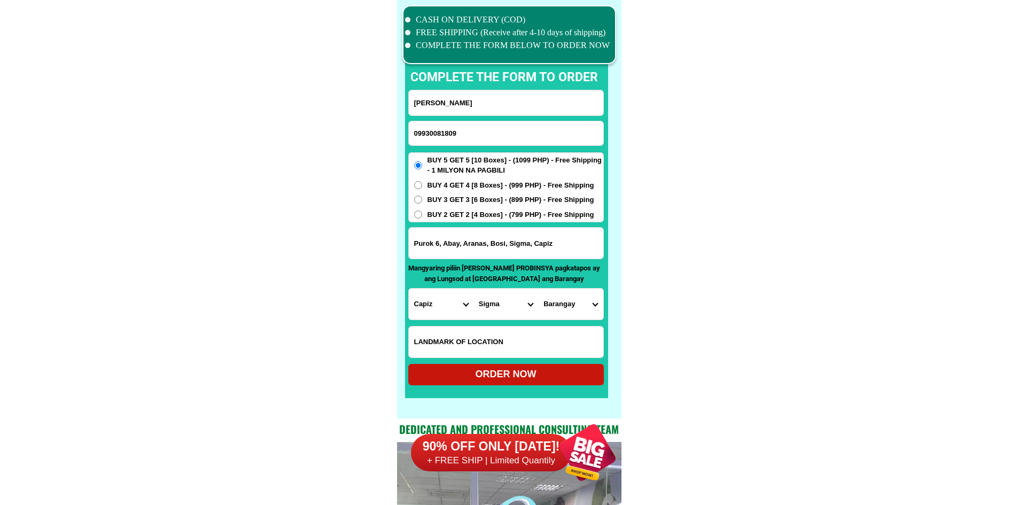
type input "Purok 6, Abay, Aranas, Bosi, Sigma, Capiz"
click at [572, 306] on select "Barangay Acbo Amaga Balucuan [GEOGRAPHIC_DATA] Capuyhan Cogon Dayhagon Guintas …" at bounding box center [570, 304] width 65 height 31
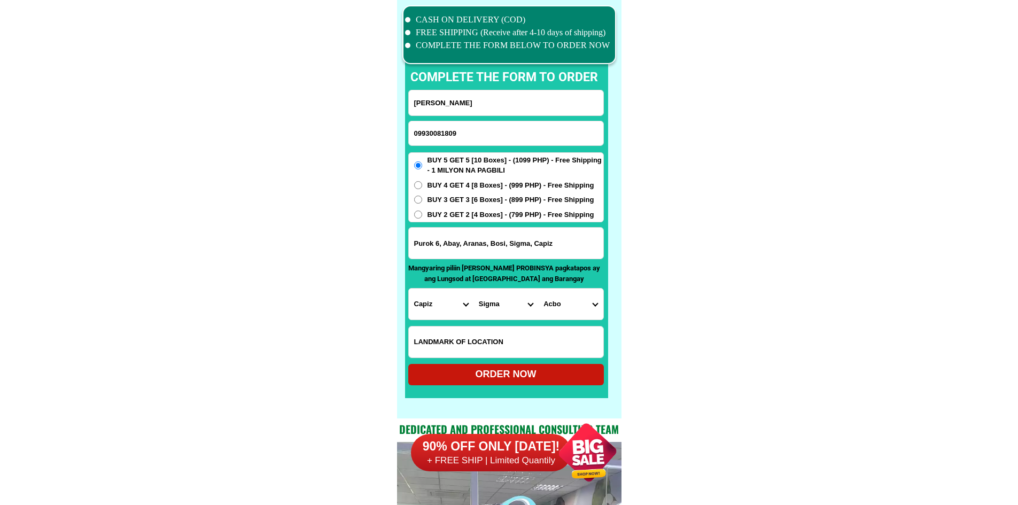
click at [572, 306] on select "Barangay Acbo Amaga Balucuan [GEOGRAPHIC_DATA] Capuyhan Cogon Dayhagon Guintas …" at bounding box center [570, 304] width 65 height 31
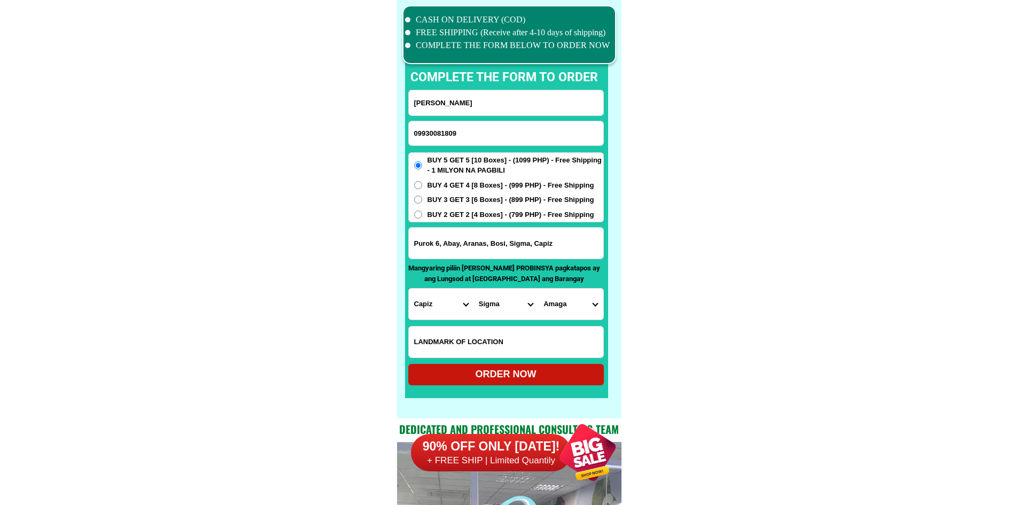
click at [572, 306] on select "Barangay Acbo Amaga Balucuan [GEOGRAPHIC_DATA] Capuyhan Cogon Dayhagon Guintas …" at bounding box center [570, 304] width 65 height 31
click at [578, 308] on select "Barangay Acbo Amaga Balucuan [GEOGRAPHIC_DATA] Capuyhan Cogon Dayhagon Guintas …" at bounding box center [570, 304] width 65 height 31
click at [555, 239] on input "Purok 6, Abay, Aranas, Bosi, Sigma, Capiz" at bounding box center [506, 243] width 194 height 31
click at [558, 311] on select "Barangay Acbo Amaga Balucuan [GEOGRAPHIC_DATA] Capuyhan Cogon Dayhagon Guintas …" at bounding box center [570, 304] width 65 height 31
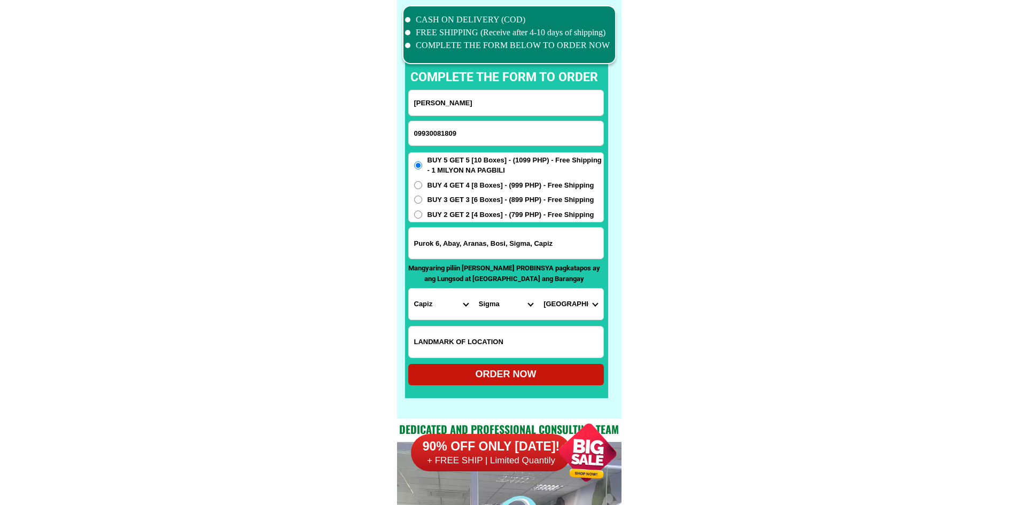
click at [510, 252] on input "Purok 6, Abay, Aranas, Bosi, Sigma, Capiz" at bounding box center [506, 243] width 194 height 31
click at [510, 251] on input "Purok 6, Abay, Aranas, Bosi, Sigma, Capiz" at bounding box center [506, 243] width 194 height 31
click at [559, 249] on input "Purok 6, Abay, Aranas, Bosi, Sigma, Capiz" at bounding box center [506, 243] width 194 height 31
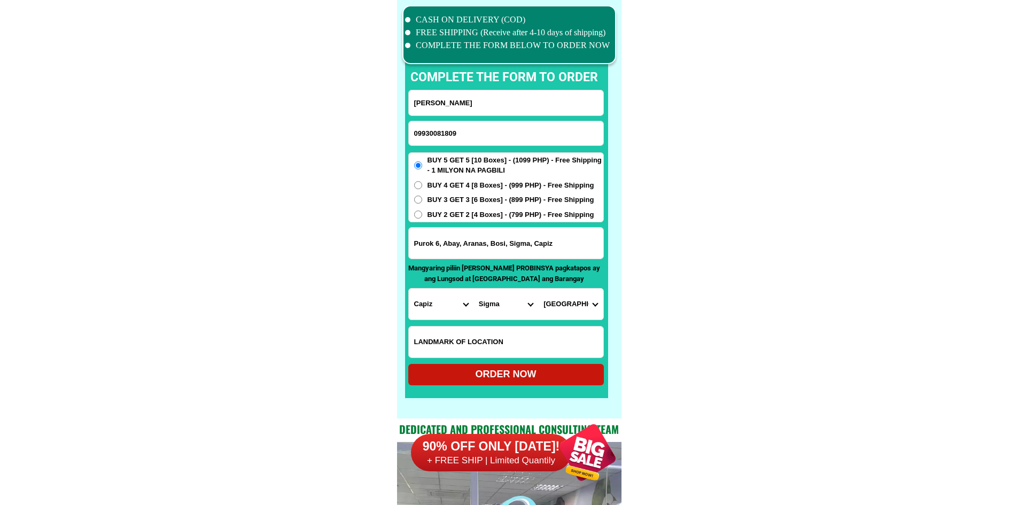
click at [574, 301] on select "Barangay Acbo Amaga Balucuan [GEOGRAPHIC_DATA] Capuyhan Cogon Dayhagon Guintas …" at bounding box center [570, 304] width 65 height 31
select select "63_19616643688"
click at [538, 289] on select "Barangay Acbo Amaga Balucuan [GEOGRAPHIC_DATA] Capuyhan Cogon Dayhagon Guintas …" at bounding box center [570, 304] width 65 height 31
click at [586, 372] on div "ORDER NOW" at bounding box center [506, 374] width 196 height 14
radio input "true"
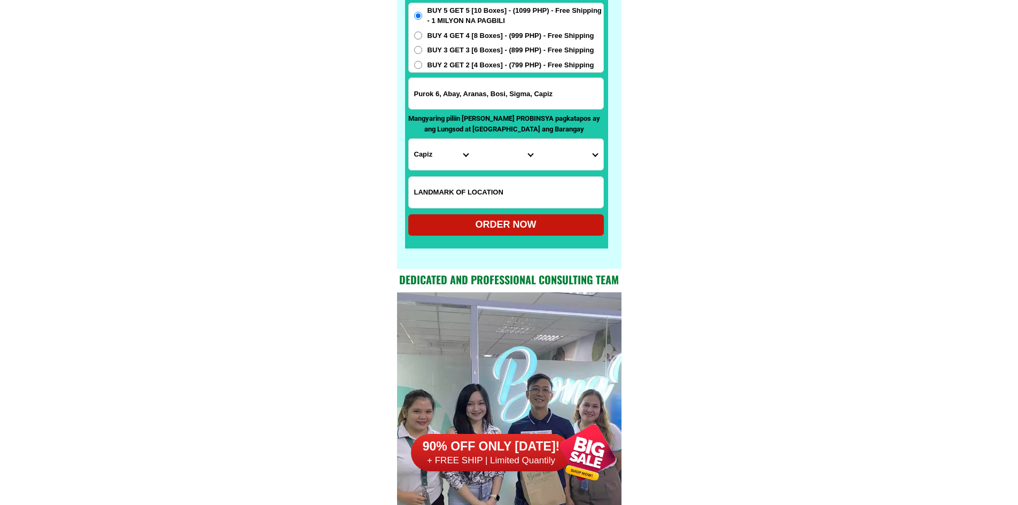
scroll to position [8359, 0]
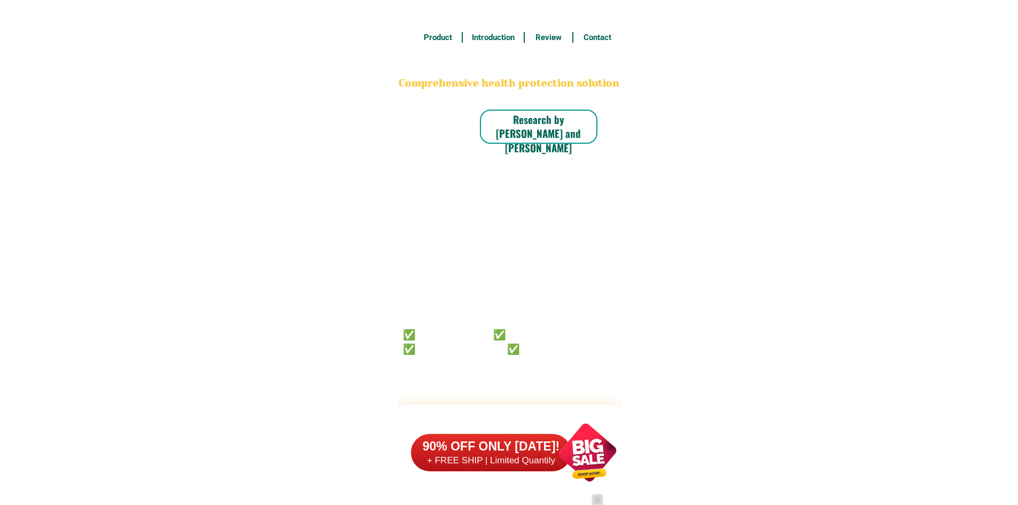
scroll to position [8359, 0]
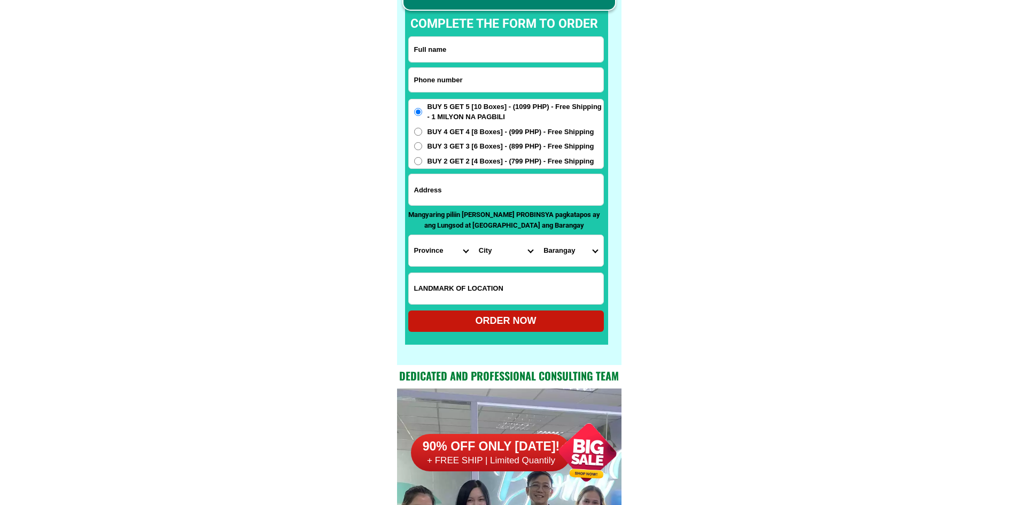
click at [572, 252] on select "Barangay" at bounding box center [570, 250] width 65 height 31
